Goal: Task Accomplishment & Management: Use online tool/utility

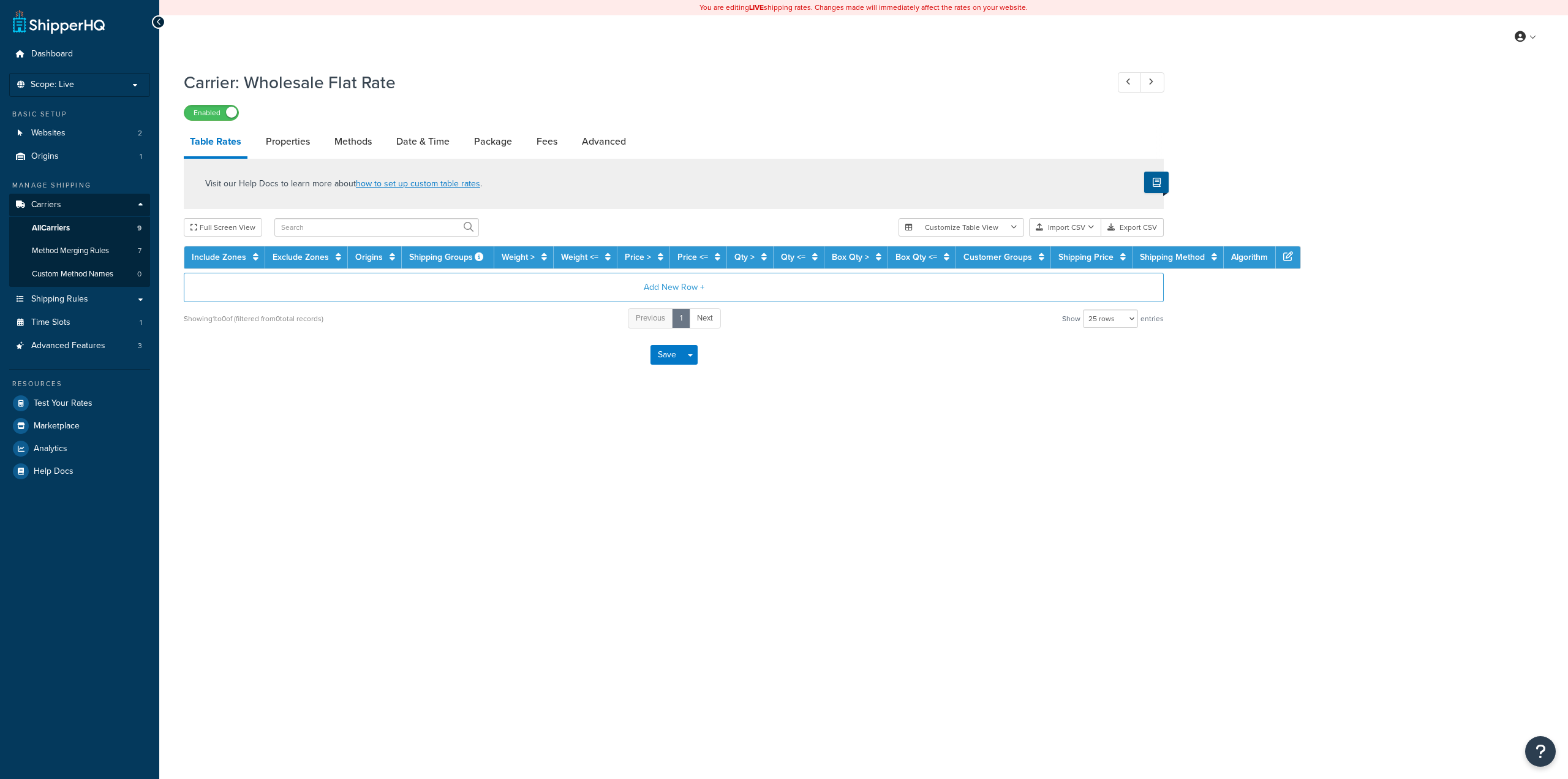
select select "25"
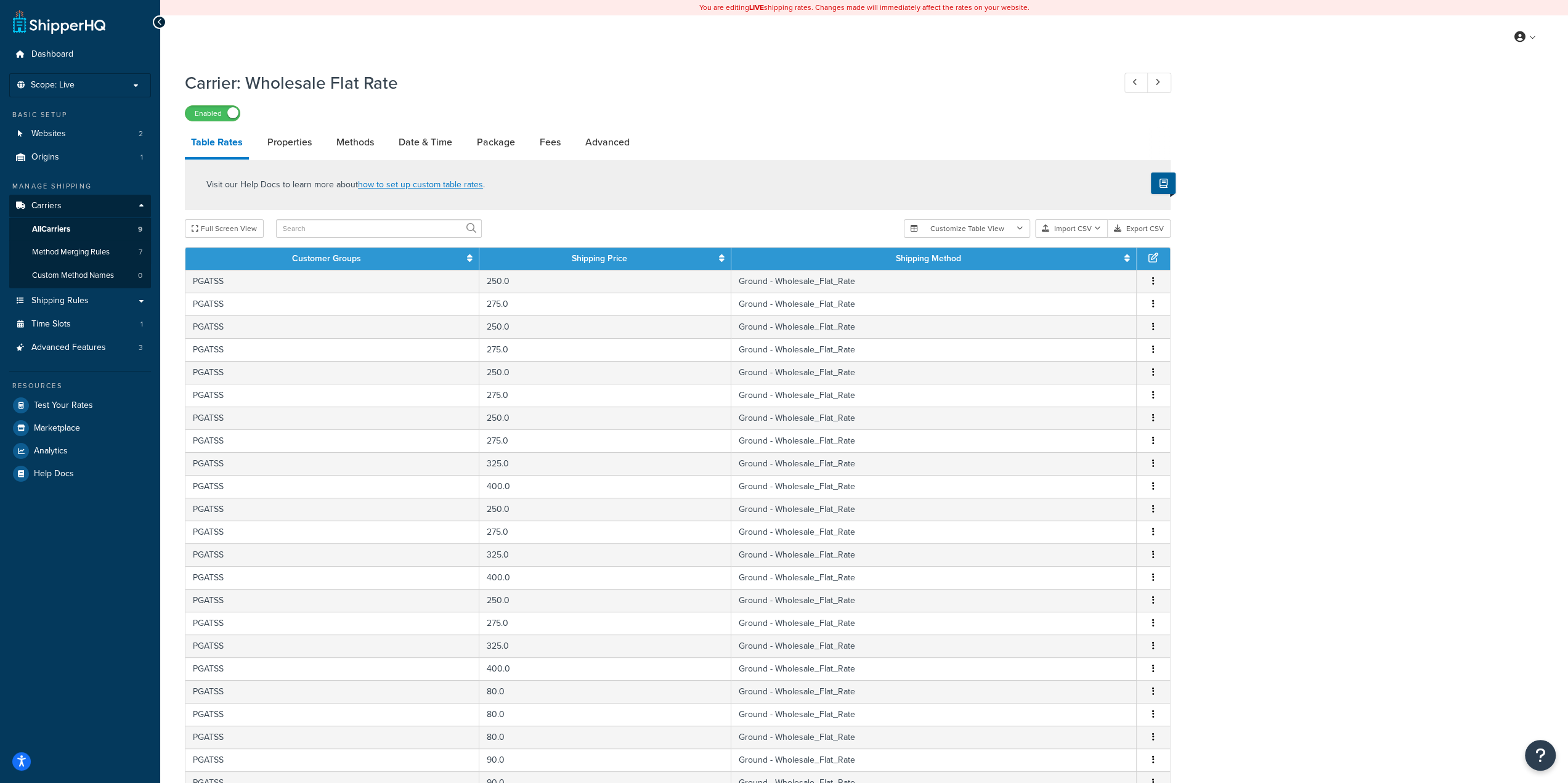
click at [1073, 242] on div "Visit our Help Docs to learn more about how to set up custom table rates . Full…" at bounding box center [677, 530] width 1005 height 741
click at [1072, 232] on button "Import CSV" at bounding box center [1071, 228] width 73 height 18
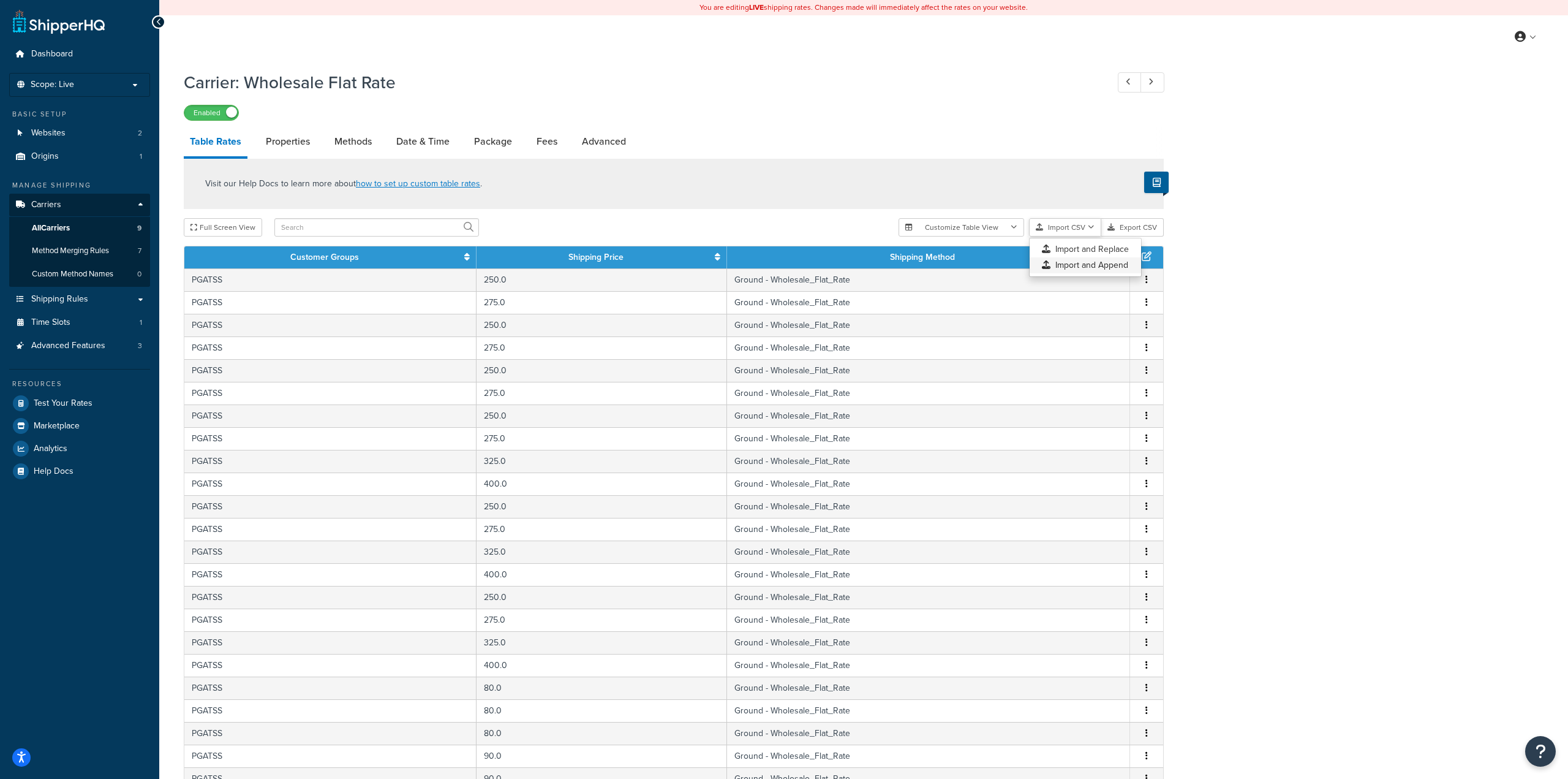
click at [1096, 236] on div "Customize Table View Show all columns Show selected columns Import CSV Import a…" at bounding box center [1031, 227] width 265 height 18
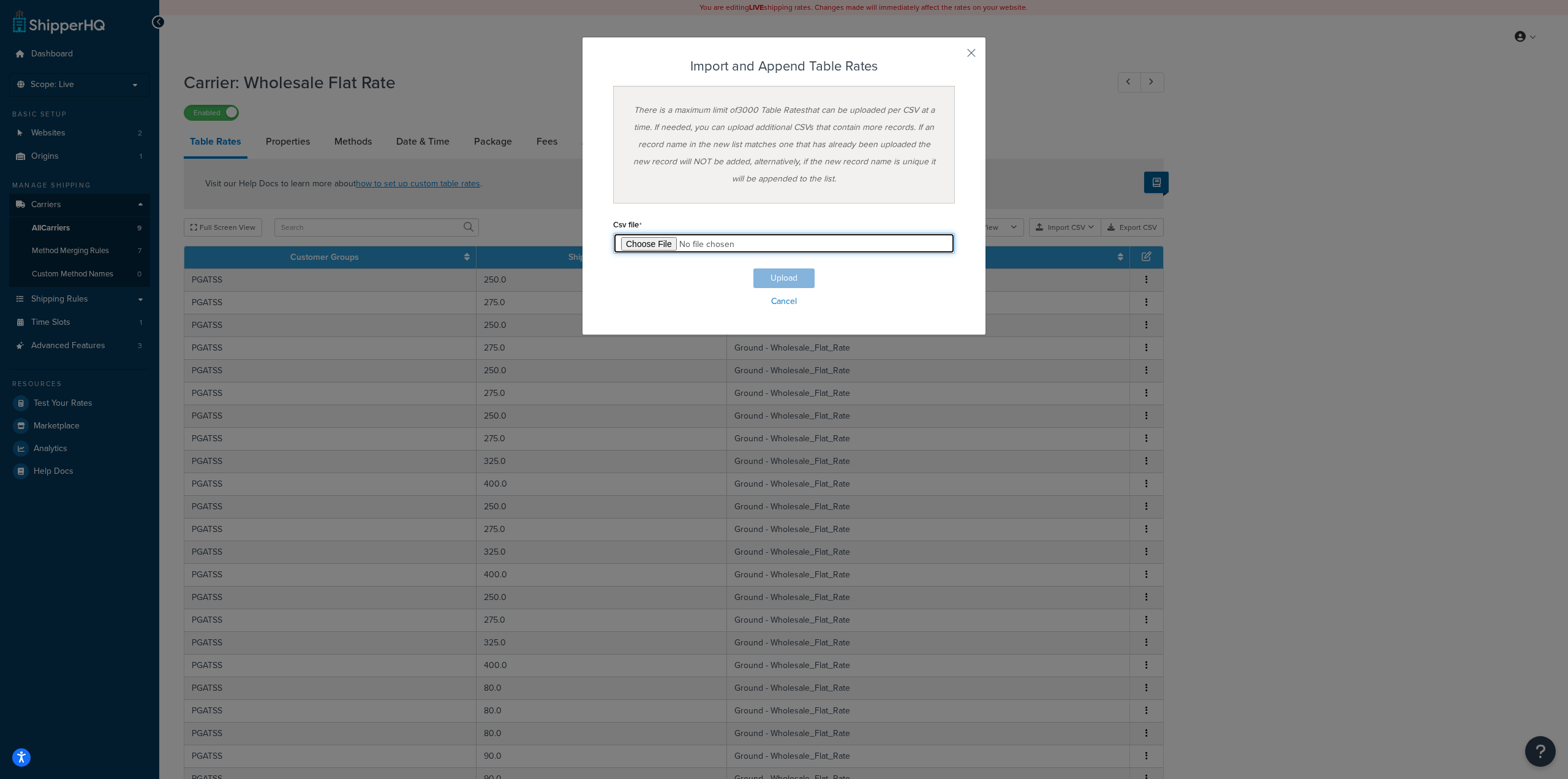
click at [658, 242] on input "file" at bounding box center [784, 243] width 342 height 21
type input "C:\fakepath\PGATSS-TableRate.csv"
click at [780, 284] on button "Upload" at bounding box center [784, 278] width 61 height 20
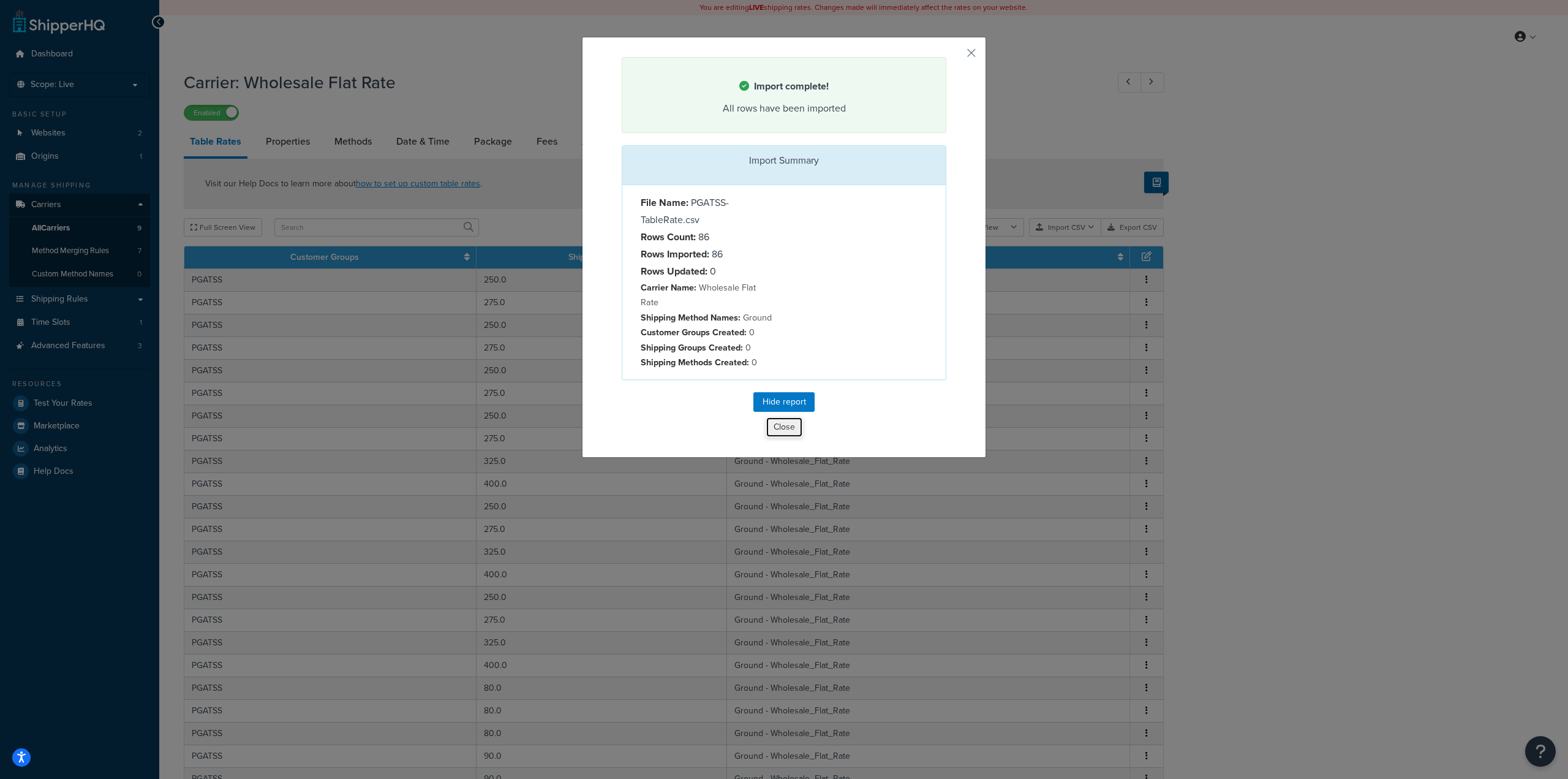
click at [793, 417] on button "Close" at bounding box center [784, 427] width 37 height 21
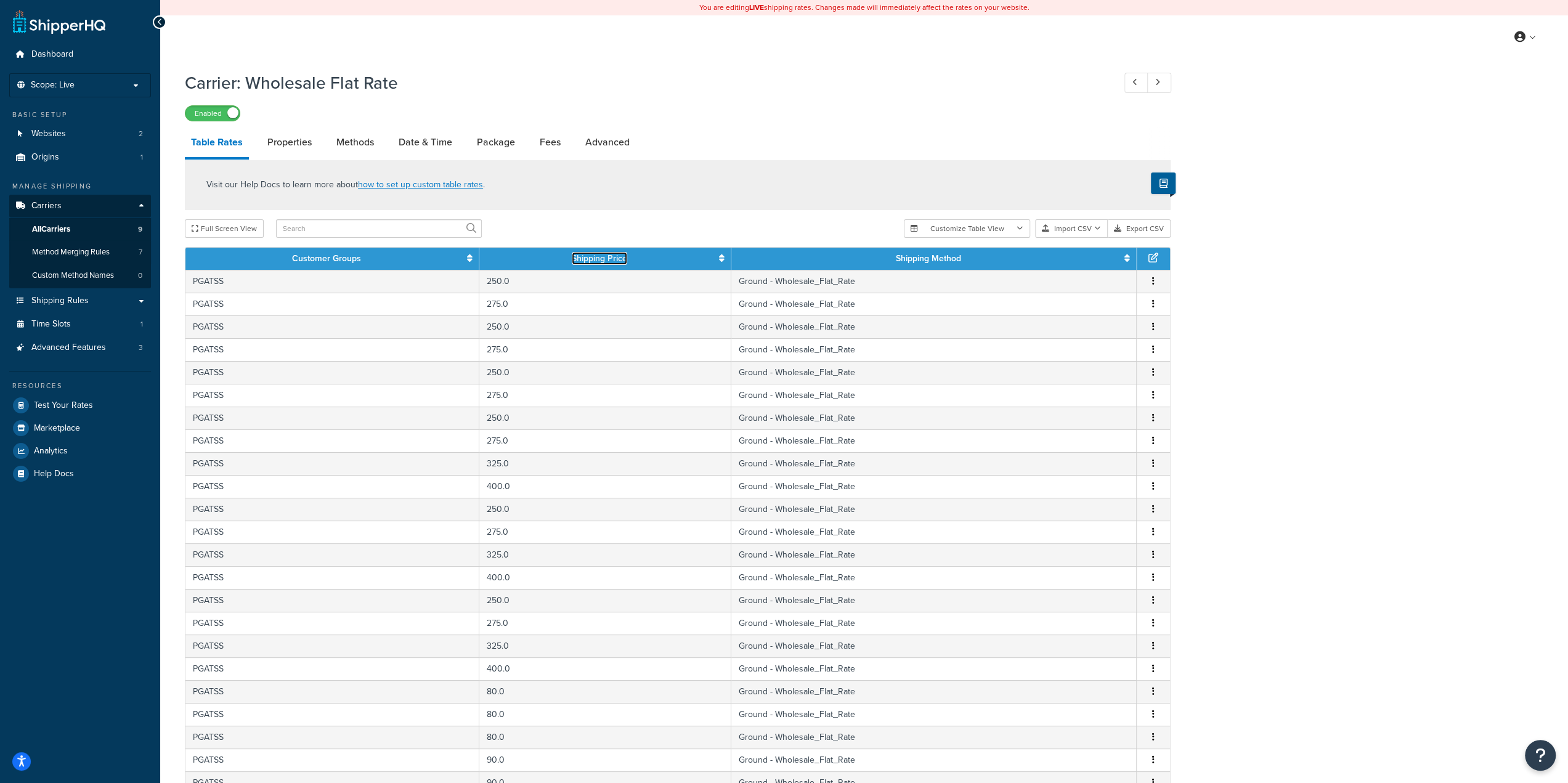
click at [722, 257] on icon at bounding box center [722, 258] width 6 height 8
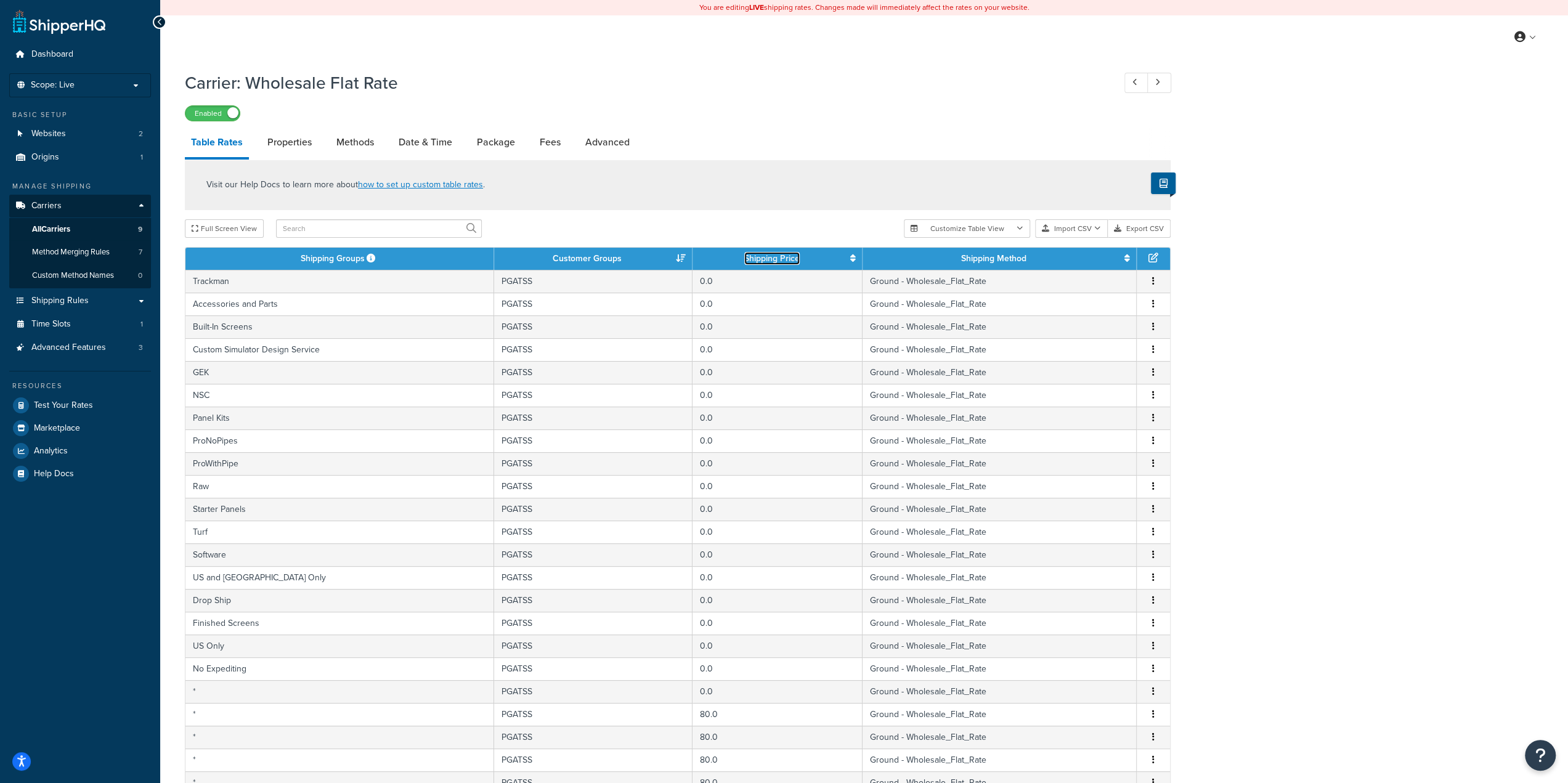
click at [850, 259] on icon at bounding box center [853, 258] width 6 height 8
click at [296, 143] on link "Properties" at bounding box center [290, 142] width 57 height 30
select select "PERSKU"
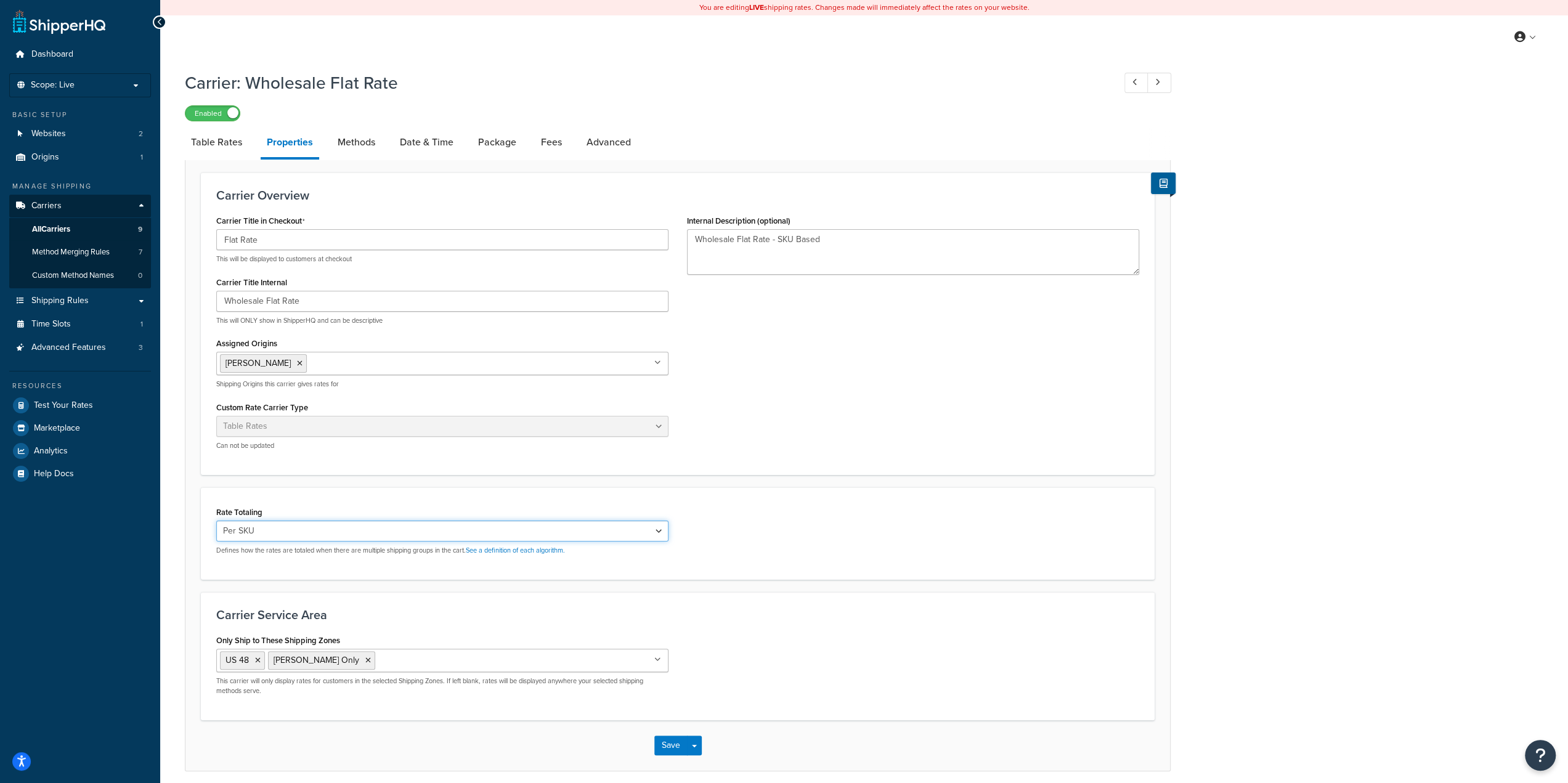
click at [281, 528] on select "Cumulative Highest Per Item Per SKU" at bounding box center [443, 531] width 452 height 21
click at [361, 145] on link "Methods" at bounding box center [356, 142] width 50 height 30
select select "25"
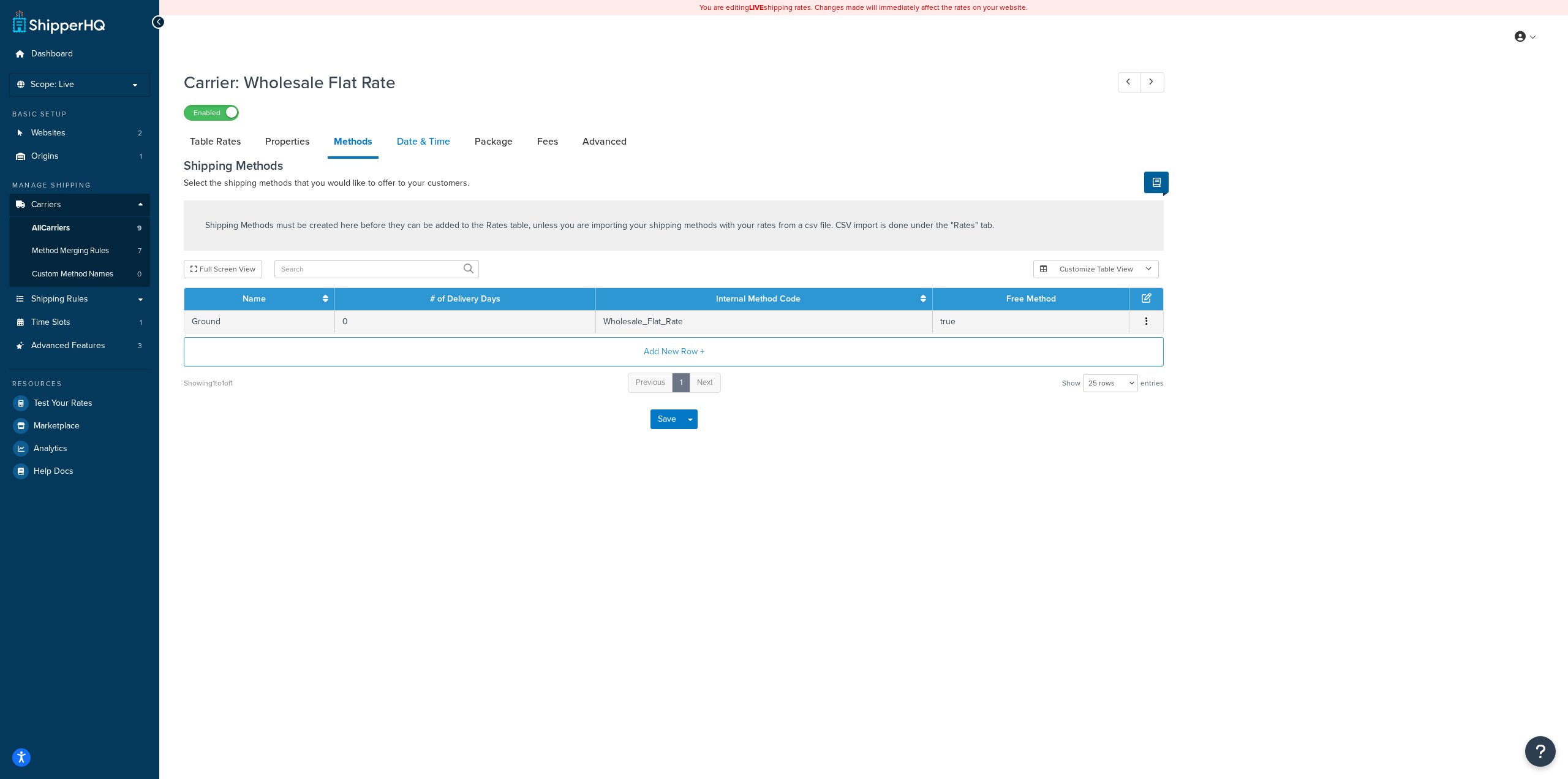
click at [406, 143] on link "Date & Time" at bounding box center [423, 141] width 65 height 30
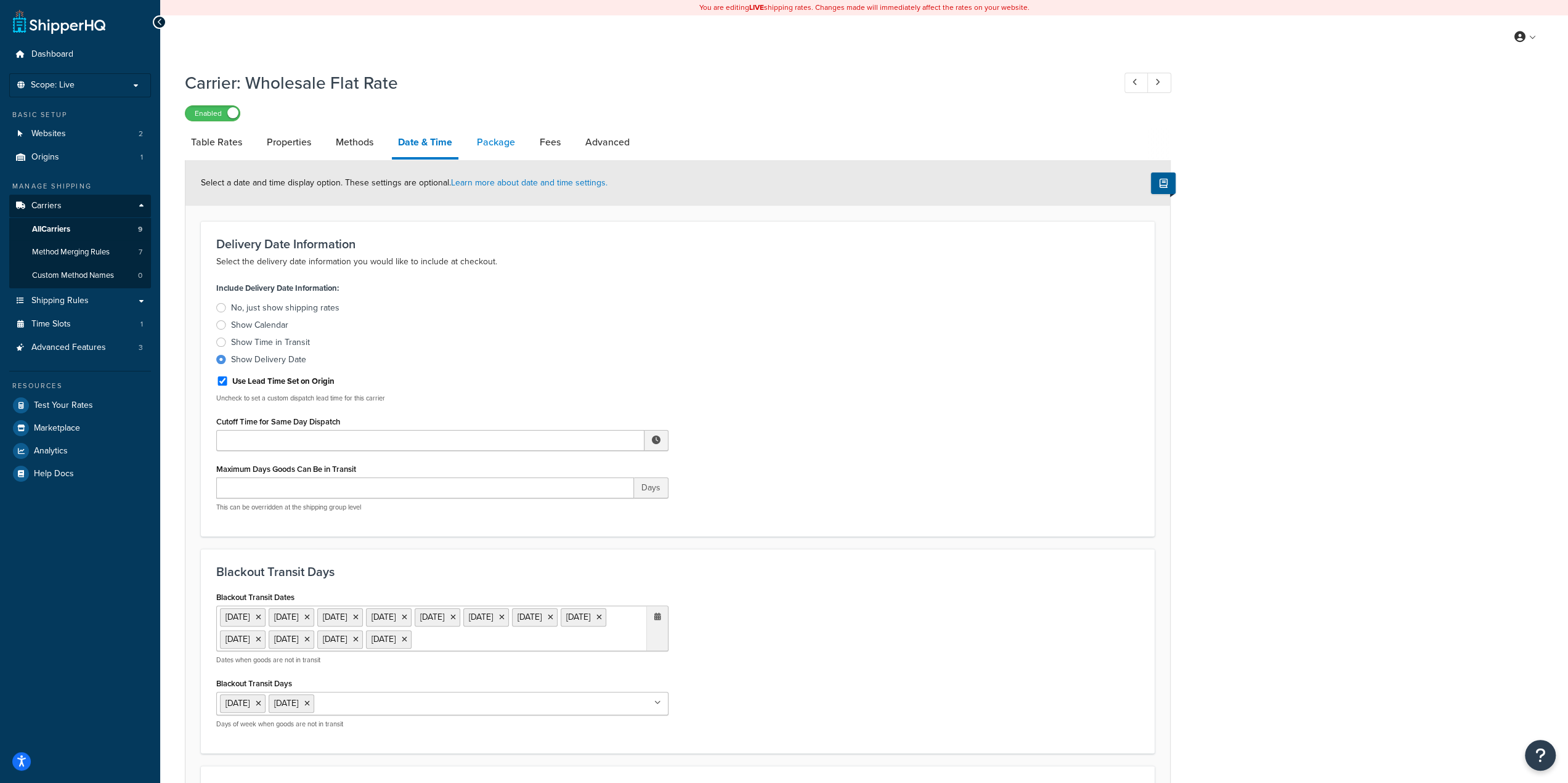
click at [503, 152] on link "Package" at bounding box center [496, 142] width 50 height 30
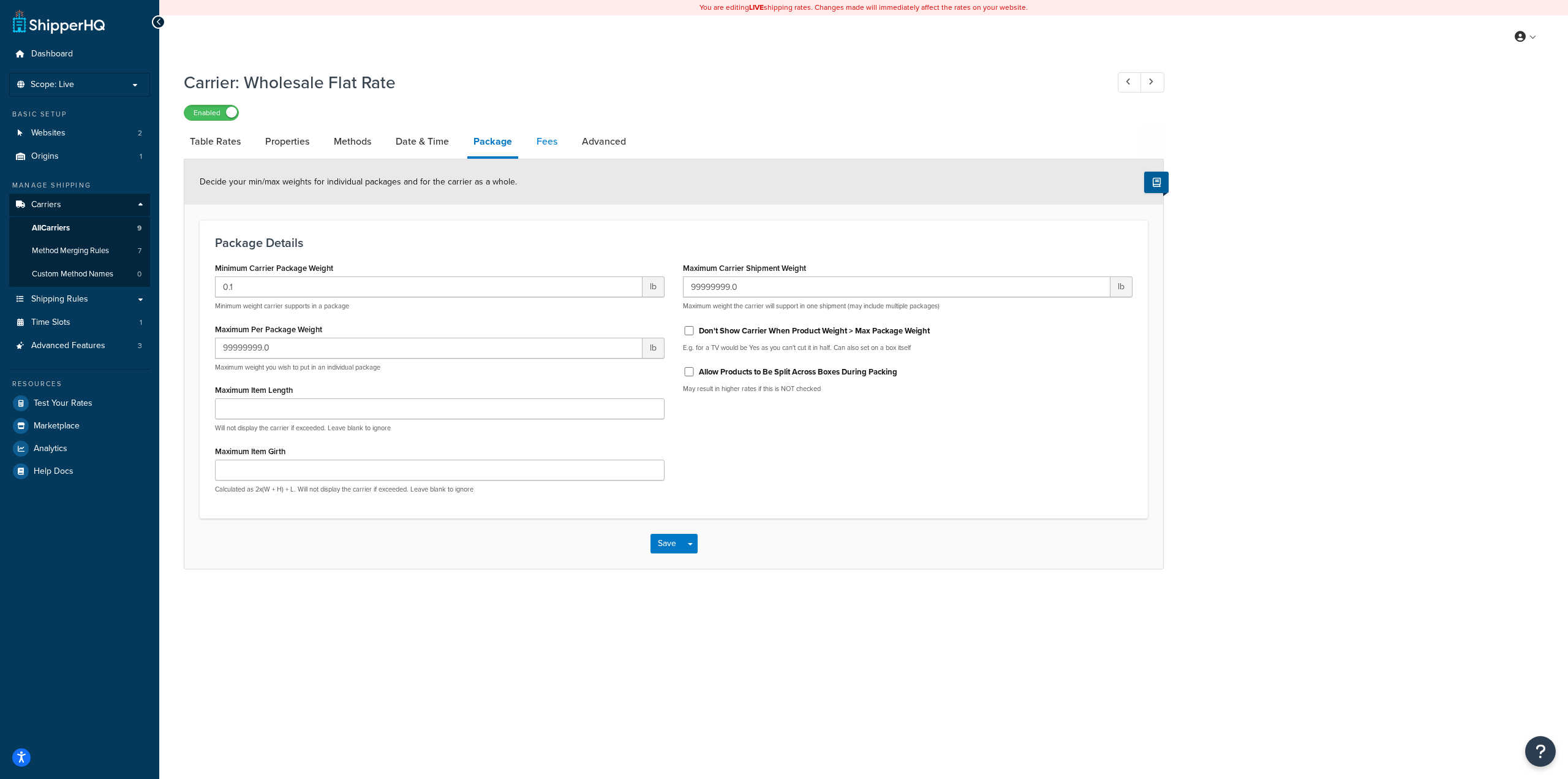
click at [539, 147] on link "Fees" at bounding box center [547, 141] width 33 height 30
select select "AFTER"
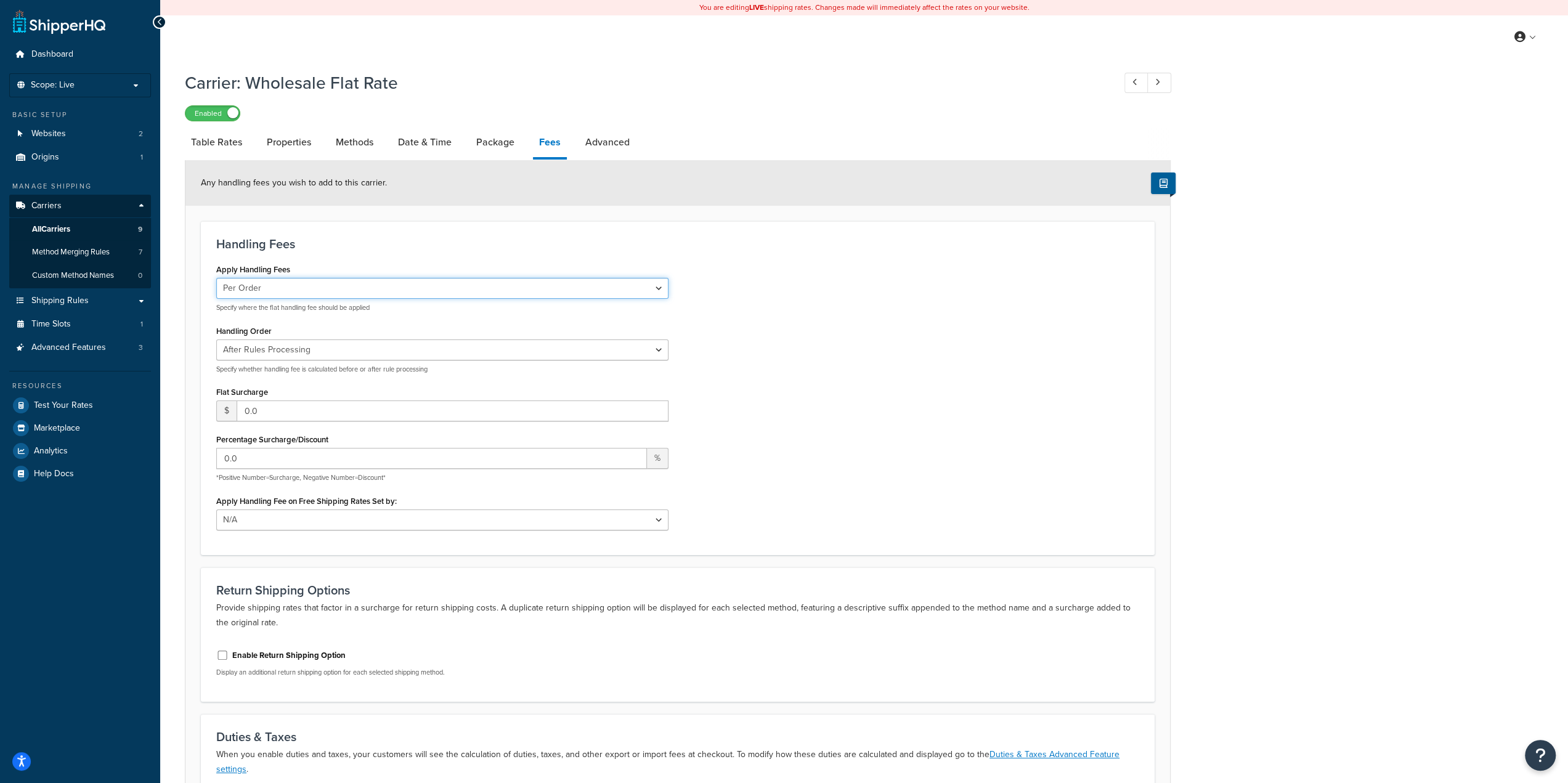
click at [271, 290] on select "Per Order Per Item Per Package" at bounding box center [443, 288] width 452 height 21
click at [365, 259] on div "Handling Fees Apply Handling Fees Per Order Per Item Per Package Specify where …" at bounding box center [677, 388] width 954 height 334
click at [616, 141] on link "Advanced" at bounding box center [607, 142] width 57 height 30
select select "false"
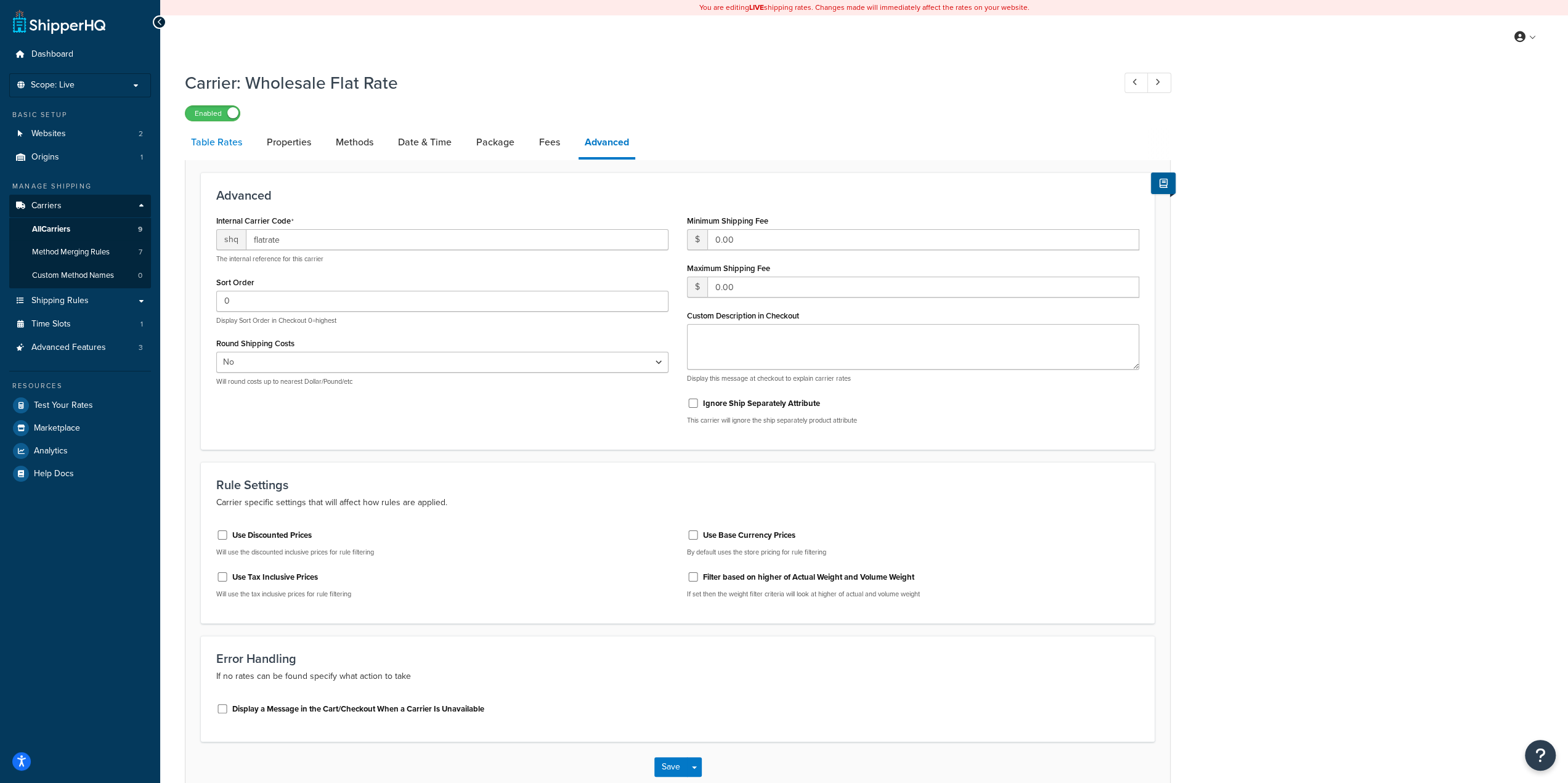
click at [218, 143] on link "Table Rates" at bounding box center [216, 142] width 64 height 30
select select "25"
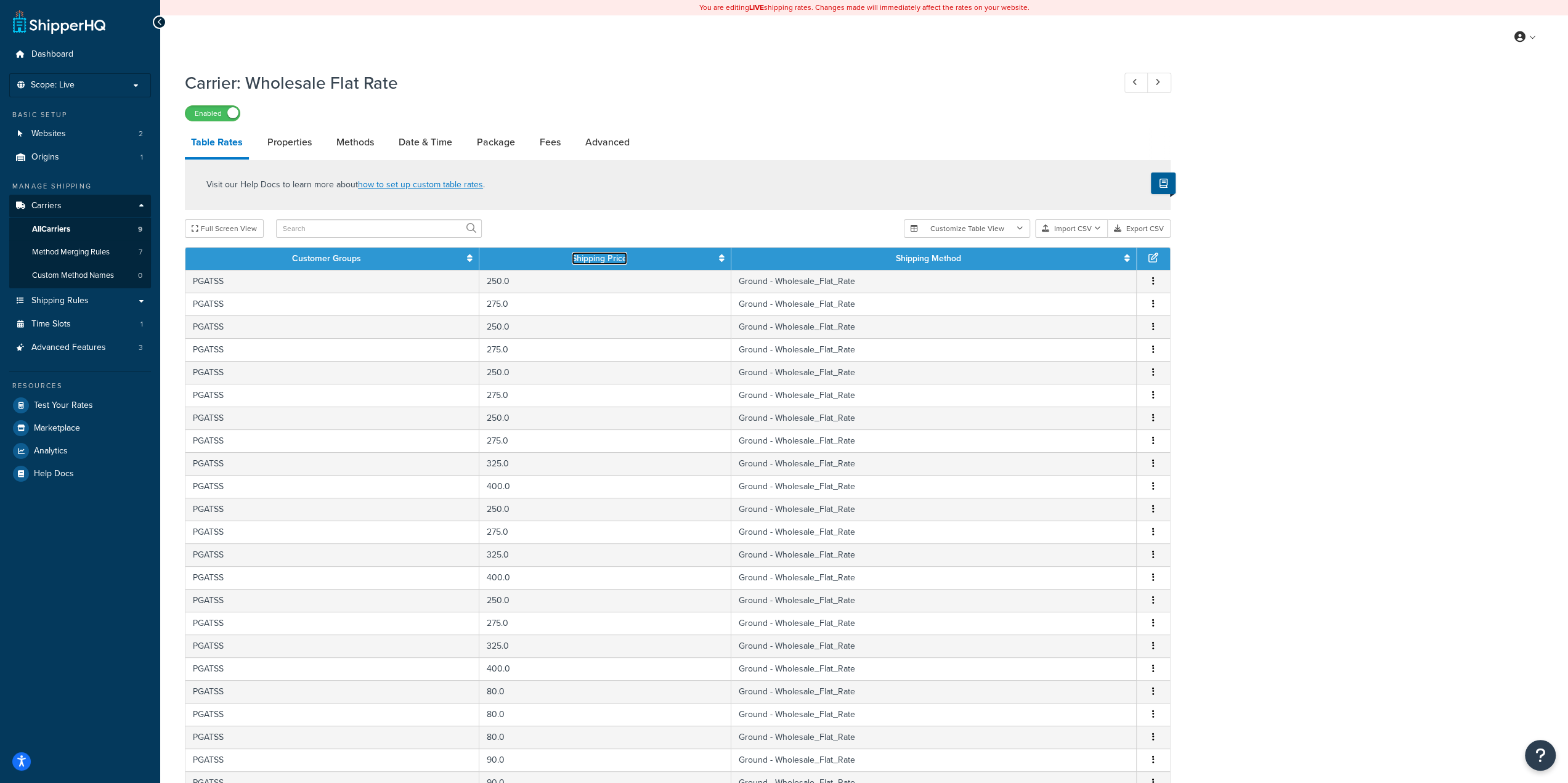
click at [724, 257] on icon at bounding box center [722, 258] width 6 height 8
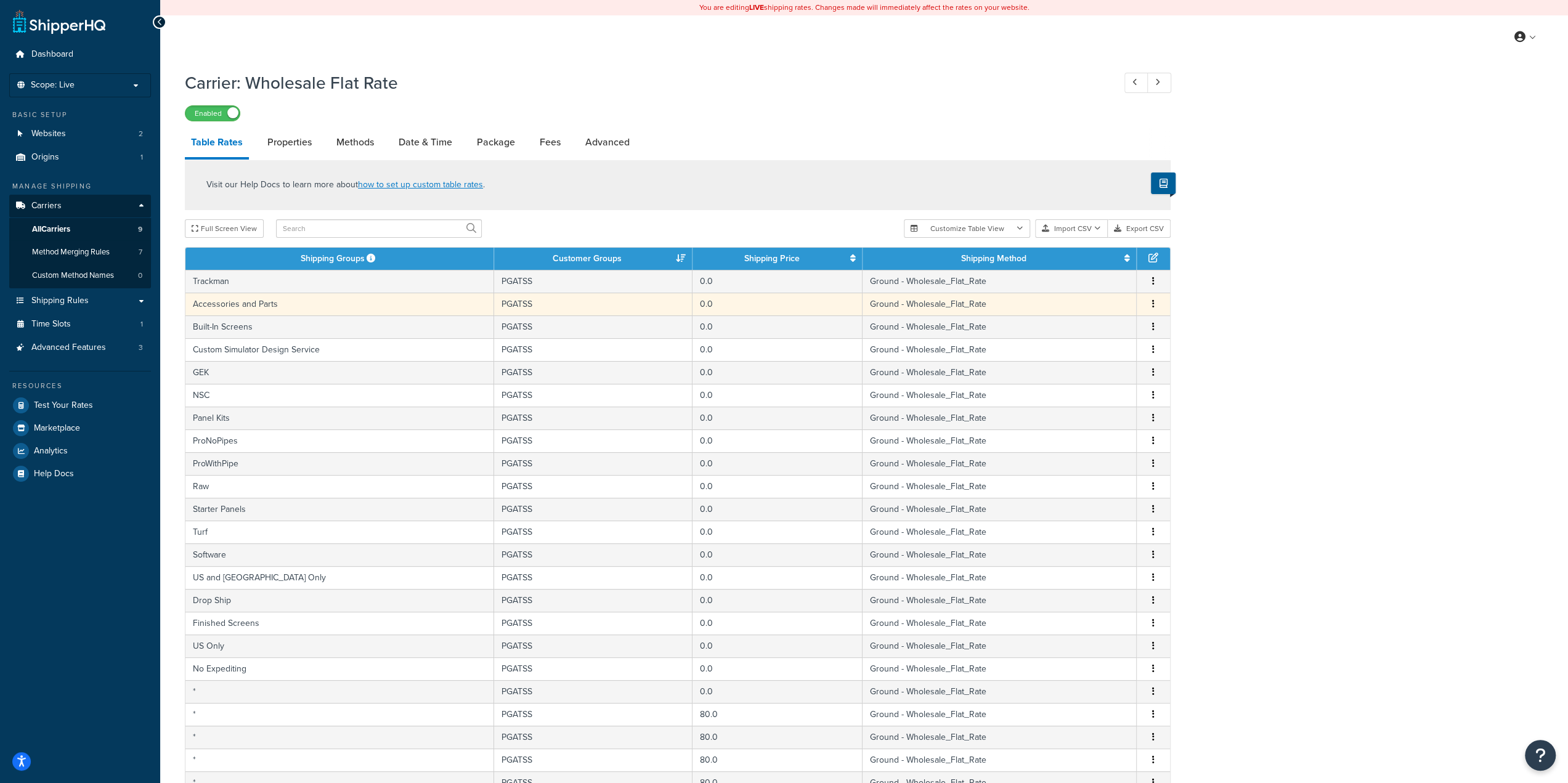
click at [1154, 305] on icon "button" at bounding box center [1153, 304] width 2 height 8
click at [1099, 281] on div "Edit" at bounding box center [1091, 280] width 88 height 25
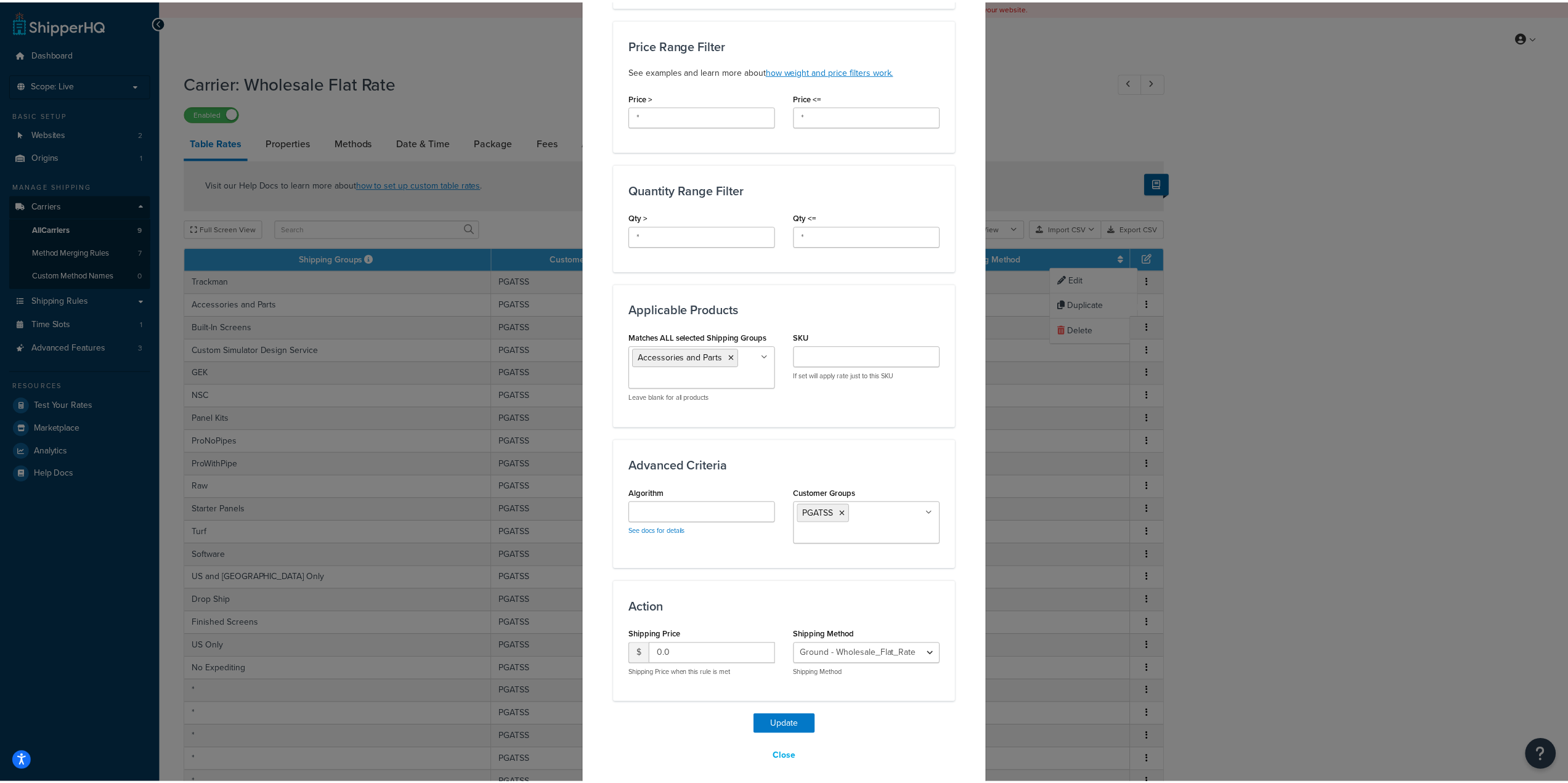
scroll to position [377, 0]
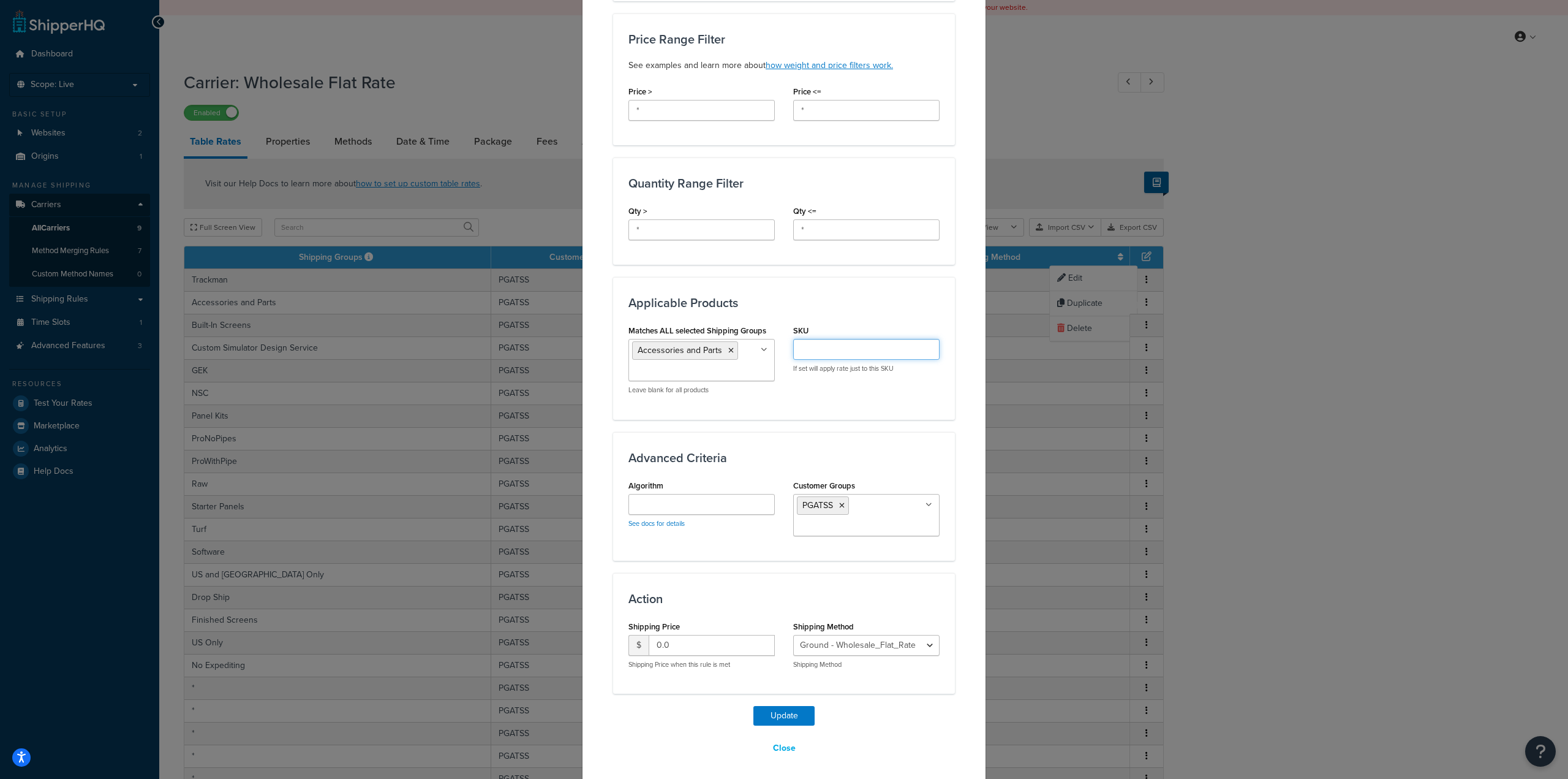
click at [872, 351] on input "SKU" at bounding box center [867, 349] width 146 height 21
click at [844, 311] on div "Applicable Products Matches ALL selected Shipping Groups Accessories and Parts …" at bounding box center [784, 348] width 342 height 142
click at [787, 746] on button "Close" at bounding box center [784, 748] width 39 height 21
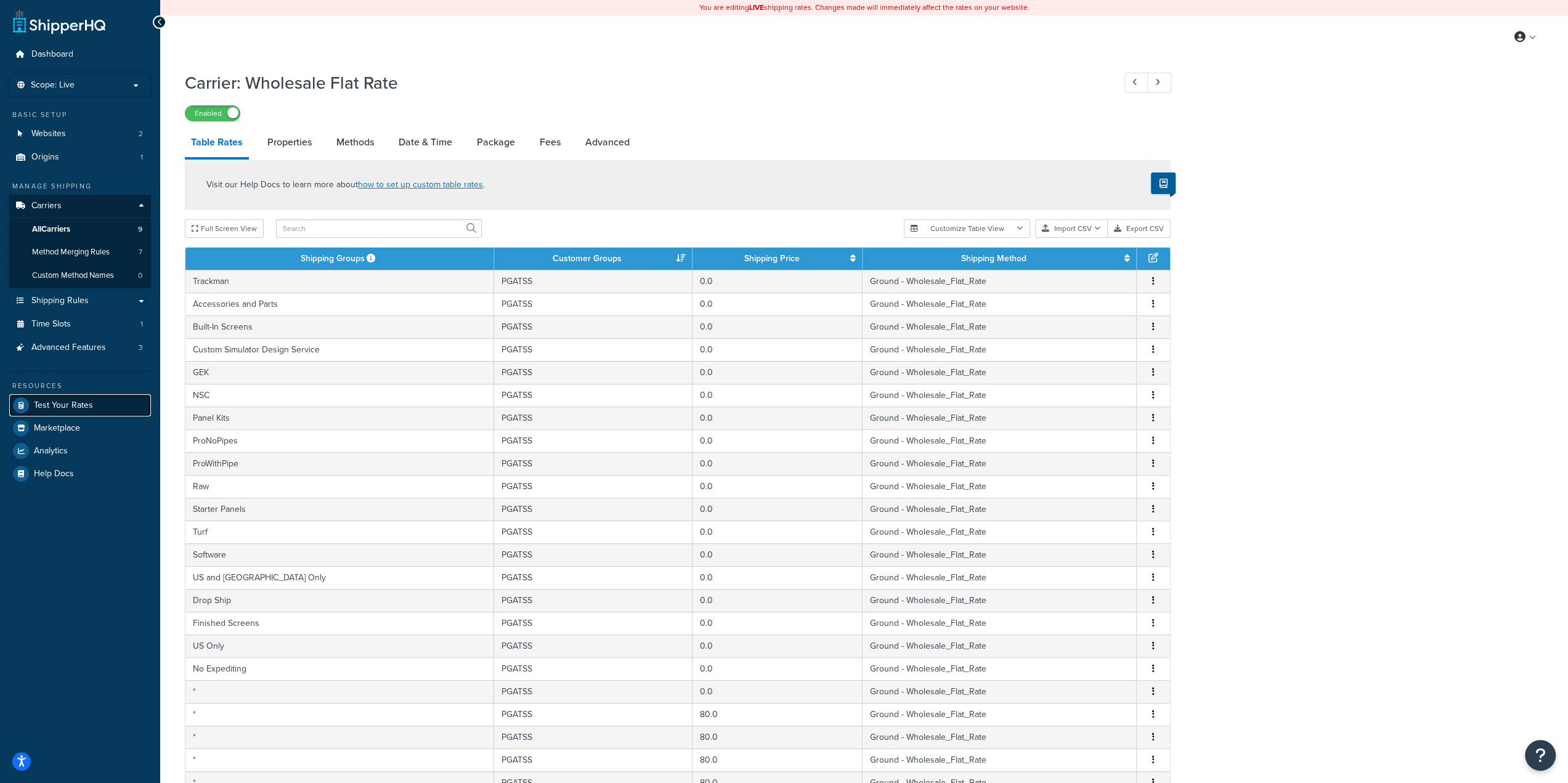
click at [112, 413] on link "Test Your Rates" at bounding box center [80, 405] width 141 height 22
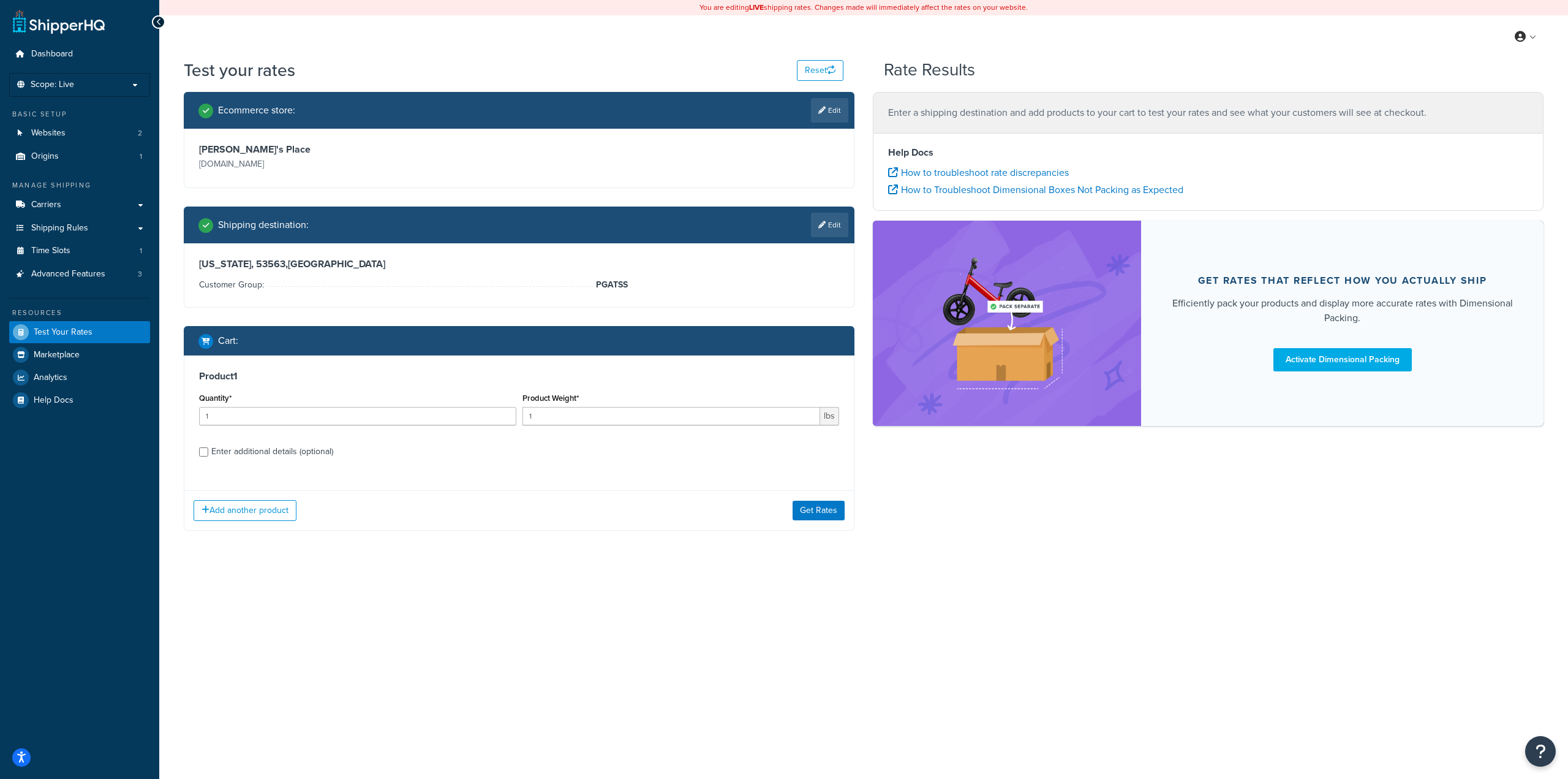
click at [259, 457] on div "Enter additional details (optional)" at bounding box center [272, 451] width 122 height 17
click at [208, 456] on input "Enter additional details (optional)" at bounding box center [203, 451] width 9 height 9
checkbox input "true"
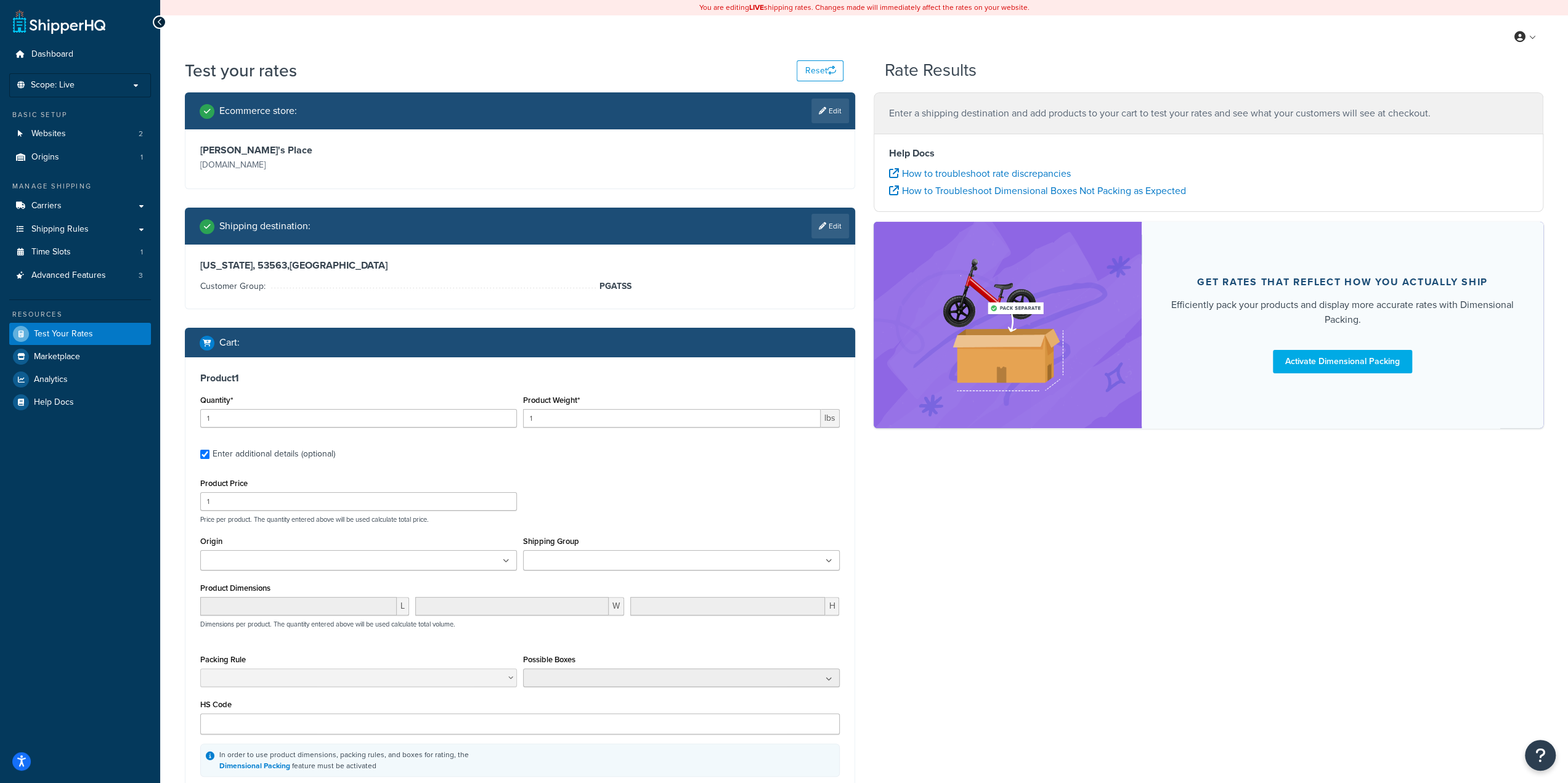
click at [615, 569] on ul at bounding box center [681, 560] width 317 height 20
click at [775, 521] on p "Price per product. The quantity entered above will be used calculate total pric…" at bounding box center [520, 519] width 645 height 8
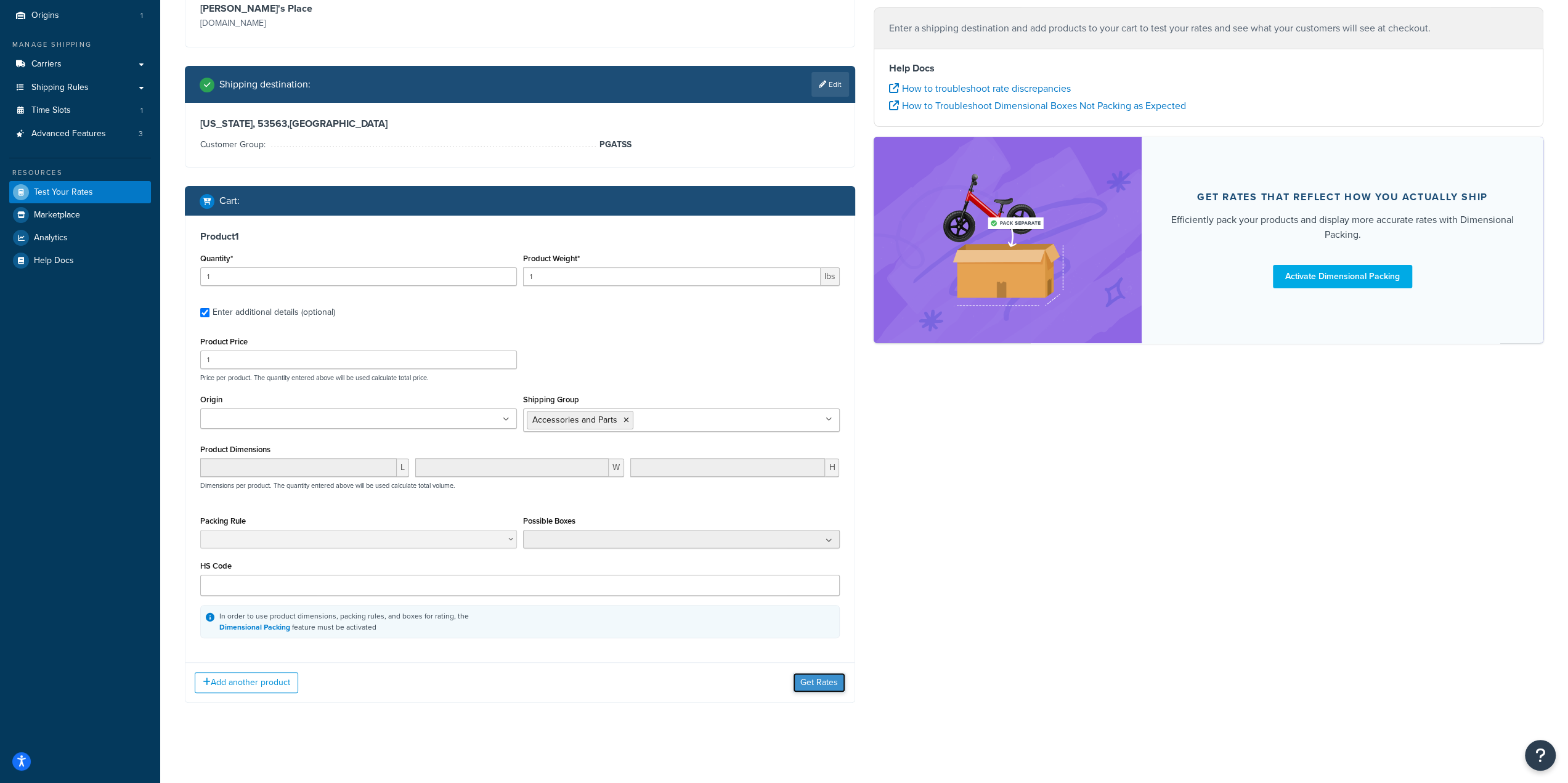
click at [830, 682] on button "Get Rates" at bounding box center [819, 683] width 52 height 20
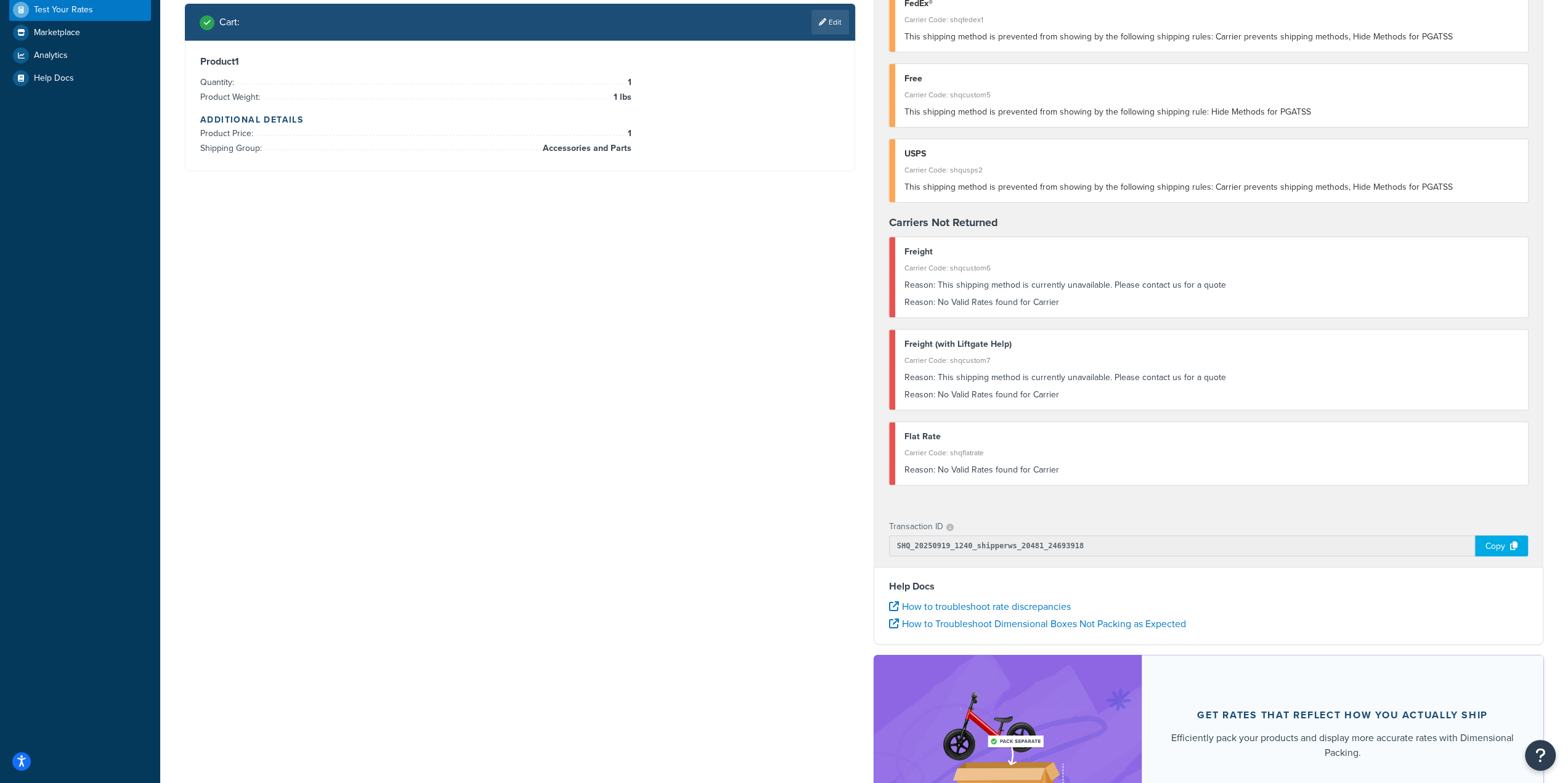
scroll to position [370, 0]
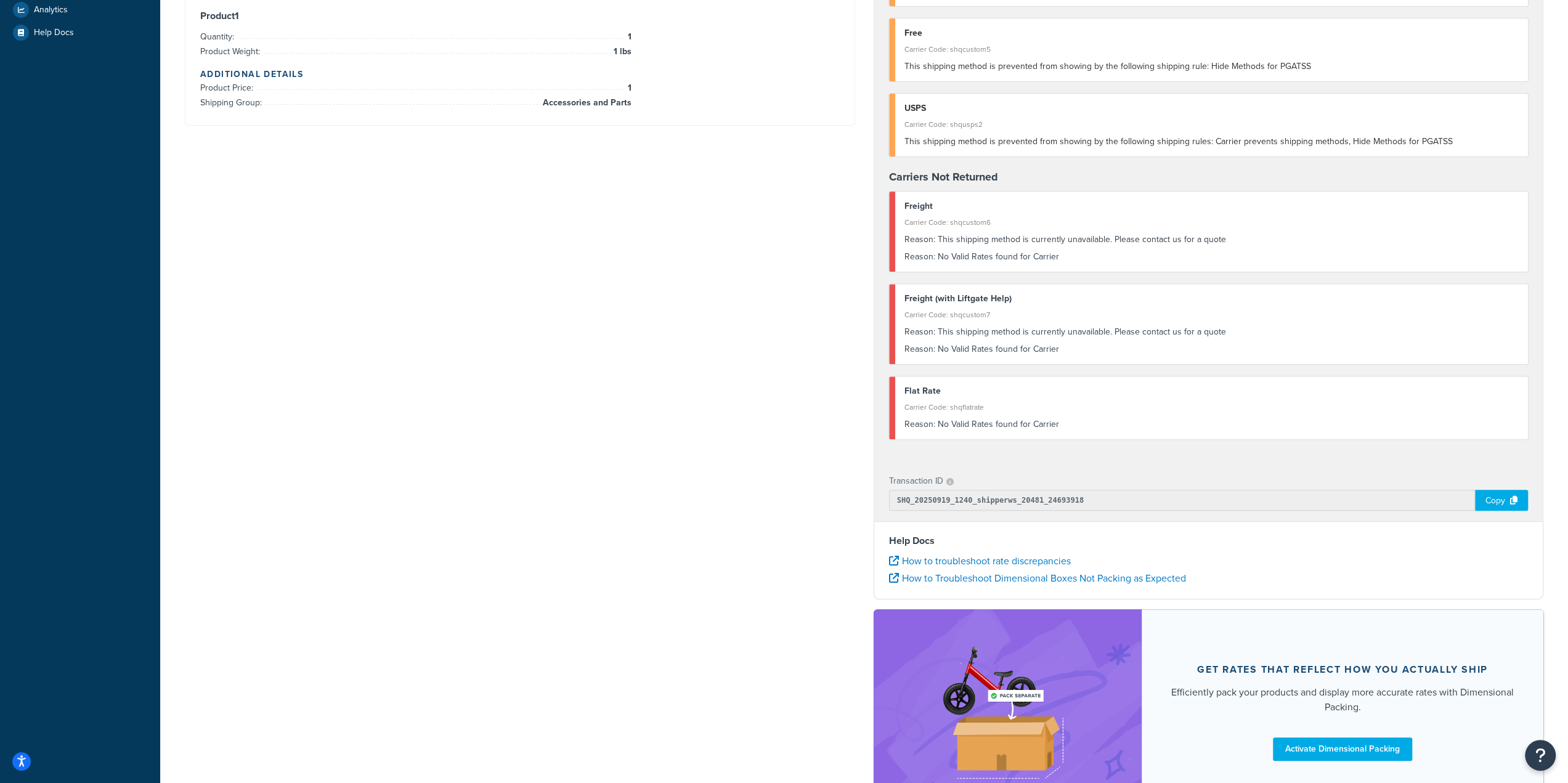
click at [1500, 503] on div "Copy" at bounding box center [1502, 500] width 53 height 21
